Goal: Task Accomplishment & Management: Manage account settings

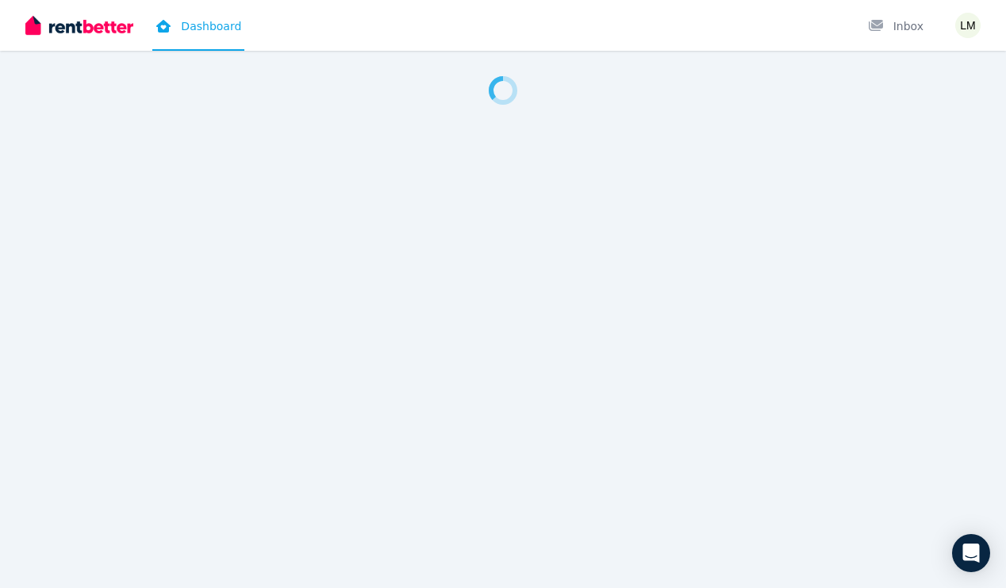
click at [858, 272] on div at bounding box center [503, 294] width 1006 height 588
click at [956, 20] on img "button" at bounding box center [968, 25] width 25 height 25
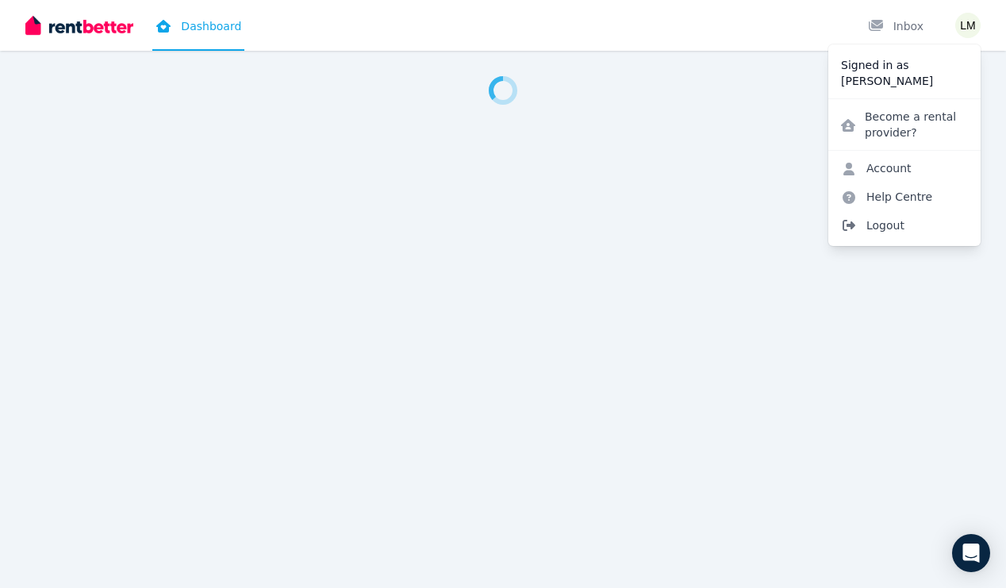
click at [896, 230] on span "Logout" at bounding box center [905, 225] width 152 height 29
